Goal: Task Accomplishment & Management: Complete application form

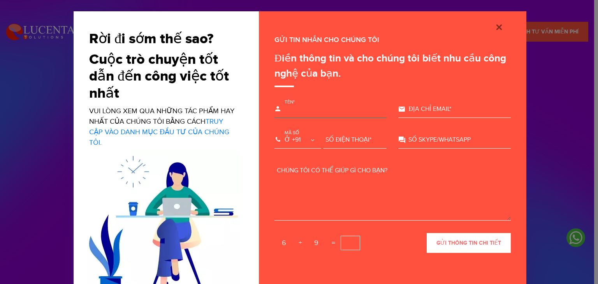
click at [324, 105] on input "text" at bounding box center [330, 109] width 112 height 17
type input "[PERSON_NAME]"
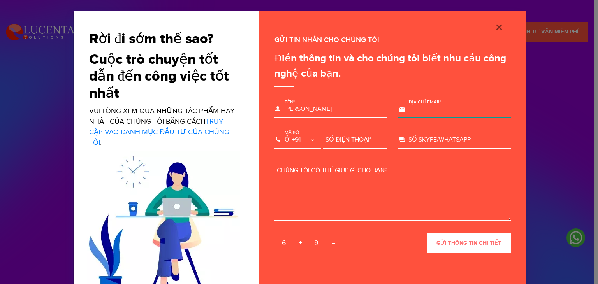
click at [423, 114] on input "text" at bounding box center [454, 109] width 112 height 17
type input "[EMAIL_ADDRESS][DOMAIN_NAME]"
select select "+84"
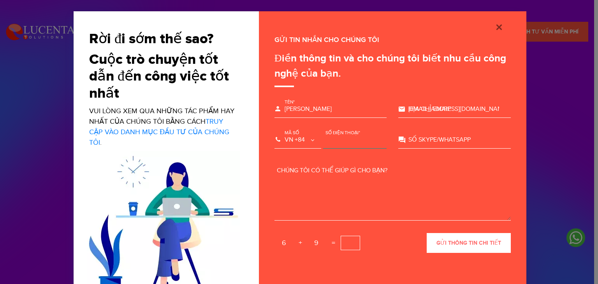
type input "936281059"
click at [431, 142] on input "text" at bounding box center [454, 140] width 112 height 17
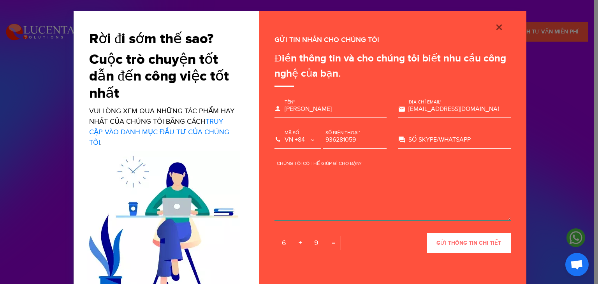
click at [352, 171] on textarea at bounding box center [392, 191] width 236 height 58
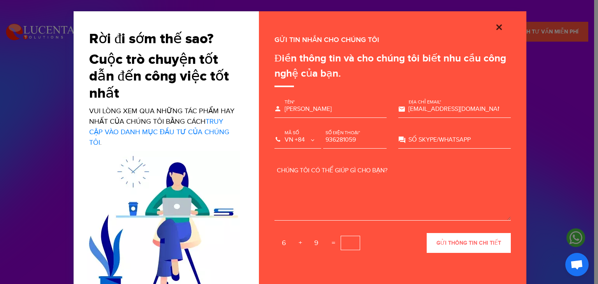
click at [495, 27] on img "Đóng" at bounding box center [498, 27] width 9 height 9
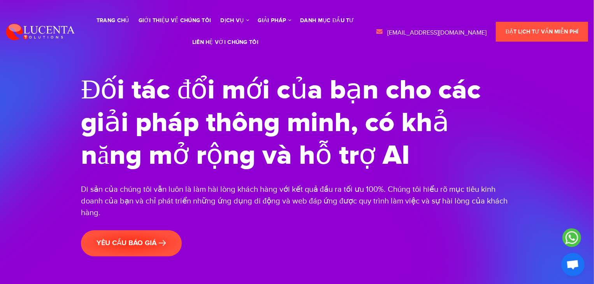
click at [246, 47] on li "liên hệ với chúng tôi" at bounding box center [225, 43] width 74 height 22
click at [246, 44] on font "liên hệ với chúng tôi" at bounding box center [225, 42] width 66 height 7
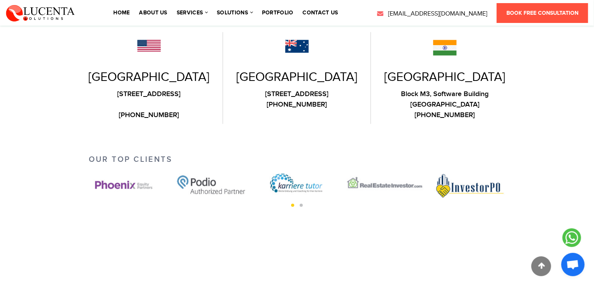
scroll to position [582, 0]
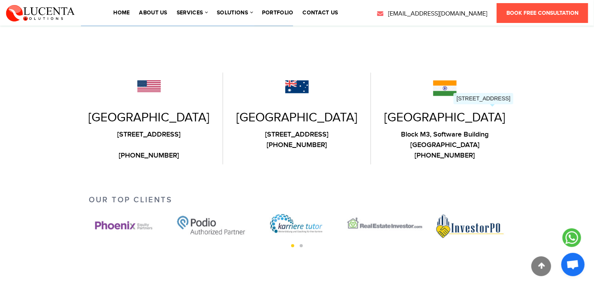
drag, startPoint x: 399, startPoint y: 126, endPoint x: 492, endPoint y: 131, distance: 93.1
click at [492, 131] on div "Block M3, Software Building Sitapura, Jaipur, Rajasthan 302033 +91 81144 58533" at bounding box center [445, 145] width 136 height 32
copy div "Block M3, Software Building Sitapura, Jaipur, Rajasthan 302033"
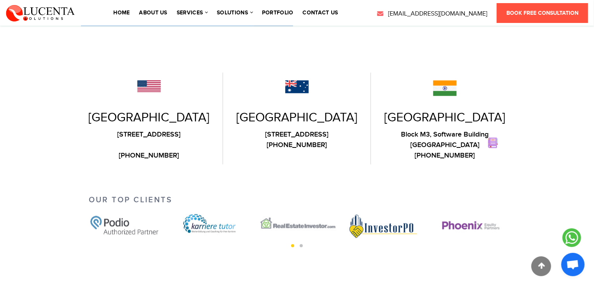
click at [485, 256] on div "Our Top Clients ‹ ›" at bounding box center [297, 240] width 594 height 97
drag, startPoint x: 517, startPoint y: 142, endPoint x: 421, endPoint y: 143, distance: 95.7
copy link "91 81144 58533"
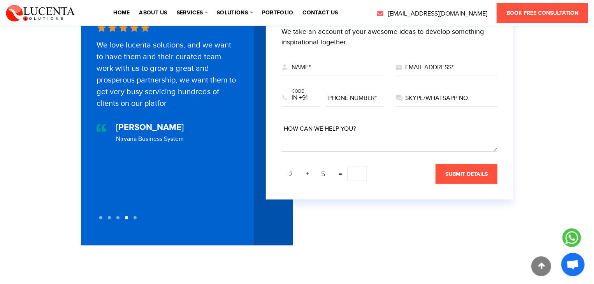
scroll to position [310, 0]
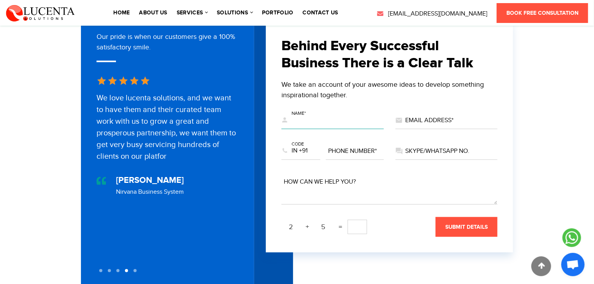
click at [305, 120] on input "text" at bounding box center [332, 120] width 102 height 17
type input "[PERSON_NAME]"
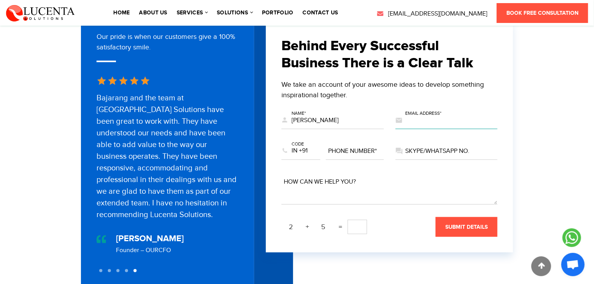
click at [409, 121] on input "text" at bounding box center [446, 120] width 102 height 17
type input "[EMAIL_ADDRESS][DOMAIN_NAME]"
select select "+84"
type input "936281059"
click at [411, 146] on input "text" at bounding box center [446, 151] width 102 height 17
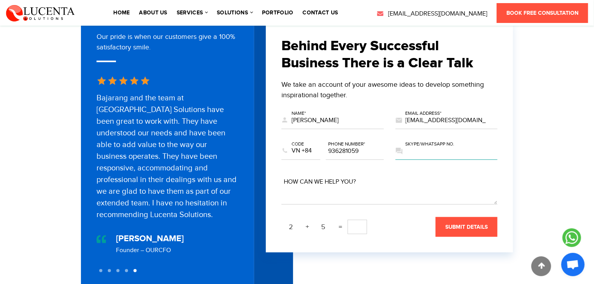
type input "0936281059"
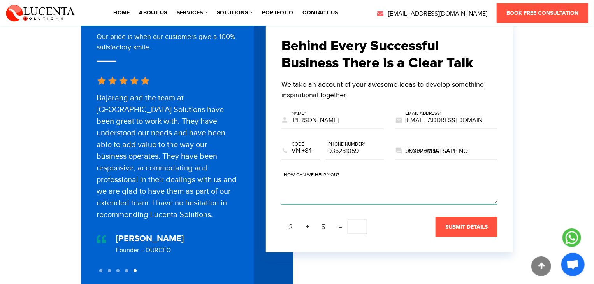
click at [339, 181] on textarea at bounding box center [389, 189] width 216 height 31
paste textarea "Hello, I’m Kate Vu from AgileTech Vietnam. We have over 10 years of experience …"
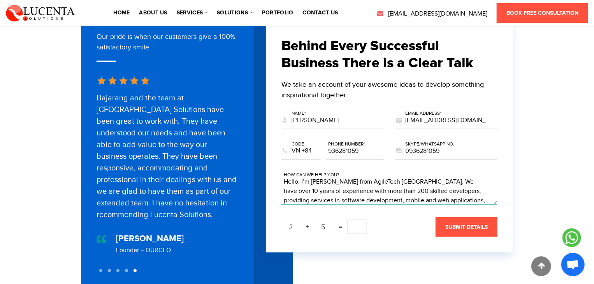
scroll to position [93, 0]
type textarea "Hello, I’m Kate Vu from AgileTech Vietnam. We have over 10 years of experience …"
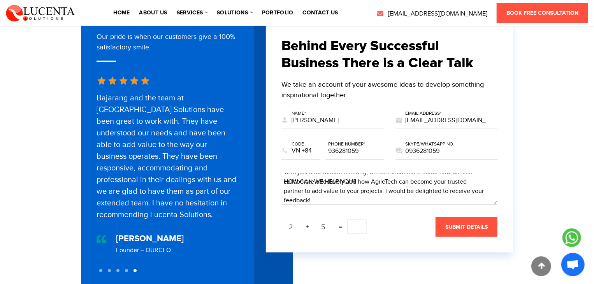
click at [355, 221] on input "text" at bounding box center [356, 227] width 19 height 14
click at [358, 220] on input "text" at bounding box center [356, 227] width 19 height 14
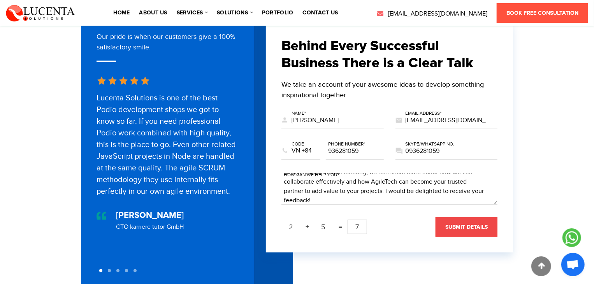
type input "7"
click at [458, 224] on span "submit details" at bounding box center [466, 227] width 42 height 7
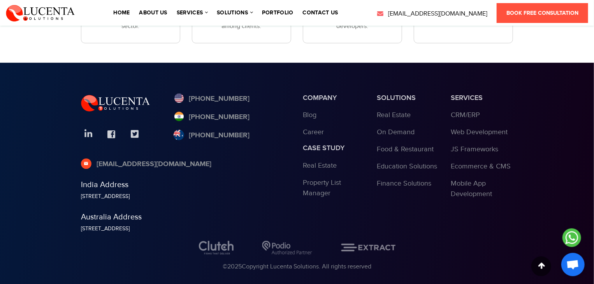
scroll to position [1055, 0]
